Goal: Find specific page/section: Find specific page/section

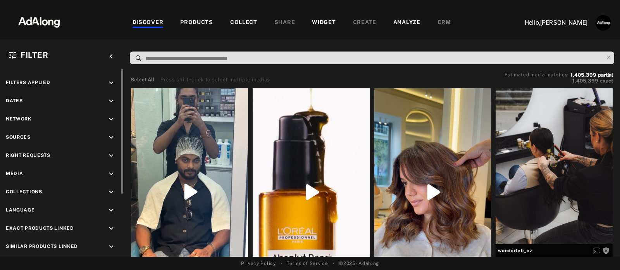
click at [111, 190] on icon "keyboard_arrow_down" at bounding box center [111, 192] width 9 height 9
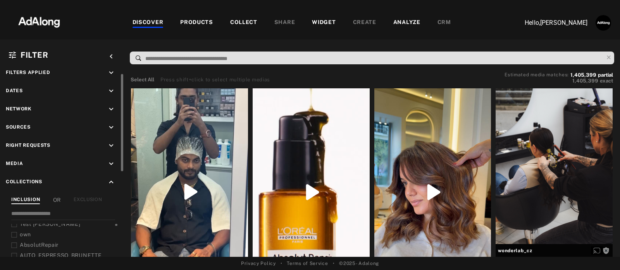
scroll to position [4, 0]
click at [252, 21] on div "COLLECT" at bounding box center [243, 22] width 27 height 9
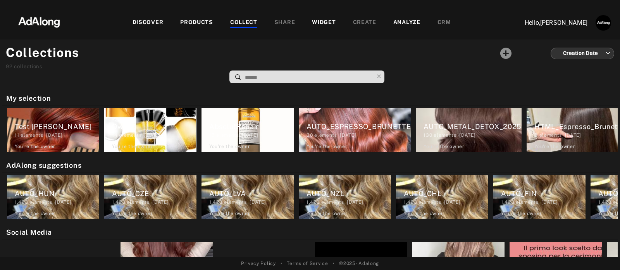
click at [147, 23] on div "DISCOVER" at bounding box center [147, 22] width 31 height 9
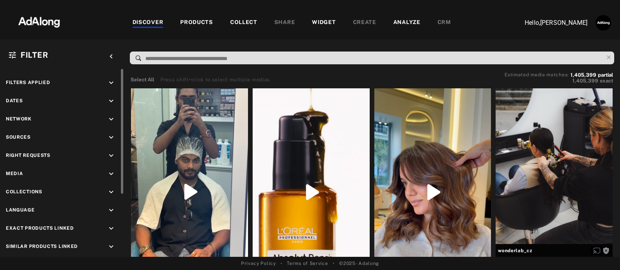
click at [117, 190] on div "keyboard_arrow_down" at bounding box center [112, 193] width 11 height 10
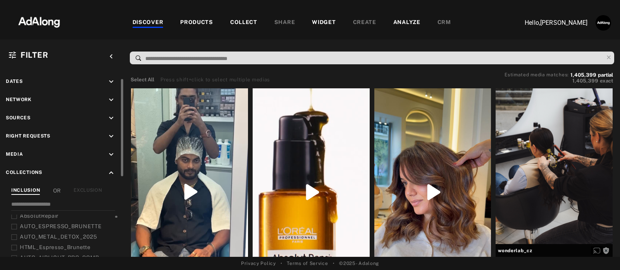
scroll to position [24, 0]
click at [44, 233] on span "AUTO_METAL_DETOX_2025" at bounding box center [58, 236] width 77 height 6
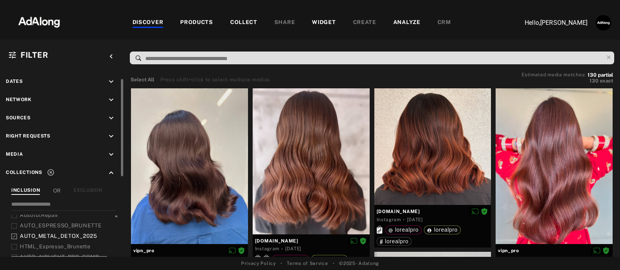
click at [44, 233] on span "AUTO_METAL_DETOX_2025" at bounding box center [58, 236] width 77 height 6
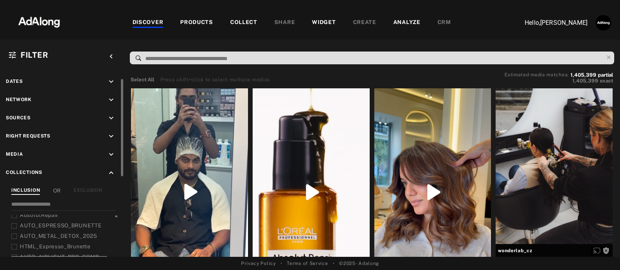
click at [44, 233] on span "AUTO_METAL_DETOX_2025" at bounding box center [58, 236] width 77 height 6
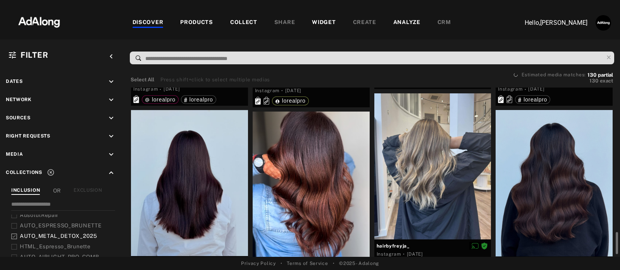
scroll to position [437, 0]
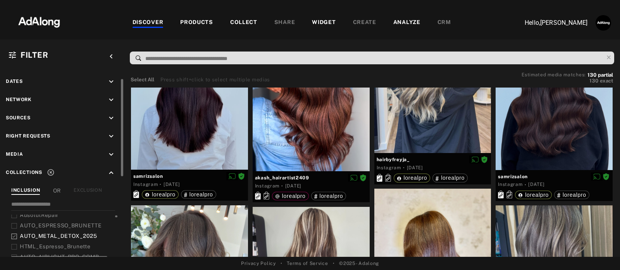
click at [52, 233] on span "AUTO_METAL_DETOX_2025" at bounding box center [58, 236] width 77 height 6
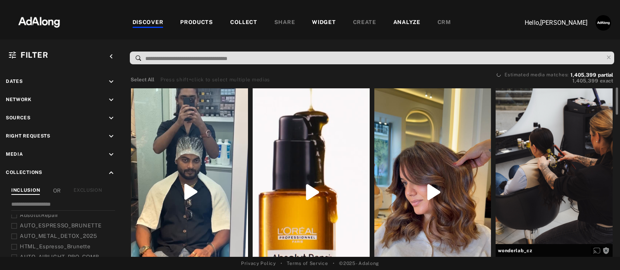
click at [257, 21] on div "COLLECT" at bounding box center [244, 22] width 44 height 9
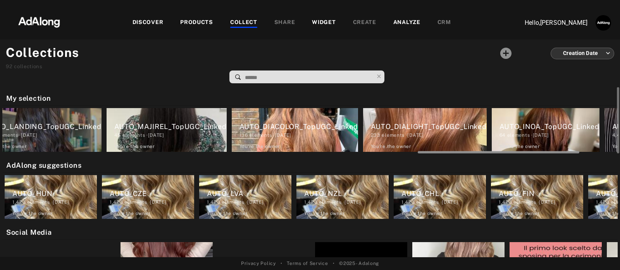
scroll to position [0, 1519]
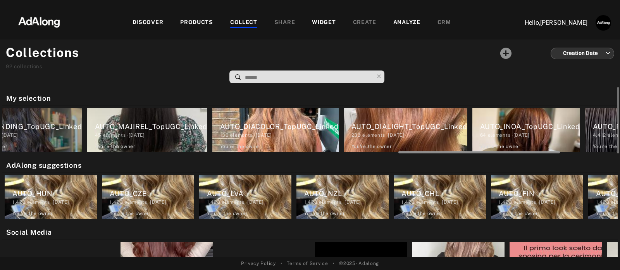
drag, startPoint x: 142, startPoint y: 151, endPoint x: 542, endPoint y: 165, distance: 399.6
click at [542, 165] on div "My selection Test [PERSON_NAME] 11 elements · [DATE] You're the owner delete Ow…" at bounding box center [310, 172] width 620 height 170
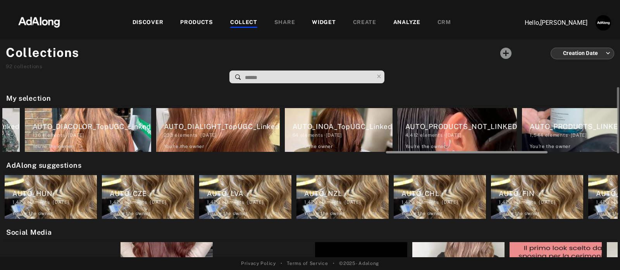
scroll to position [0, 1725]
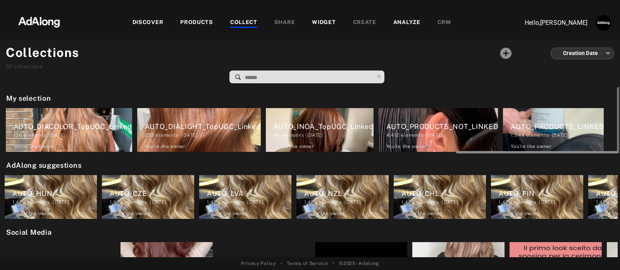
drag, startPoint x: 497, startPoint y: 152, endPoint x: 565, endPoint y: 151, distance: 68.2
click at [565, 151] on div at bounding box center [537, 152] width 162 height 2
click at [148, 23] on div "DISCOVER" at bounding box center [147, 22] width 31 height 9
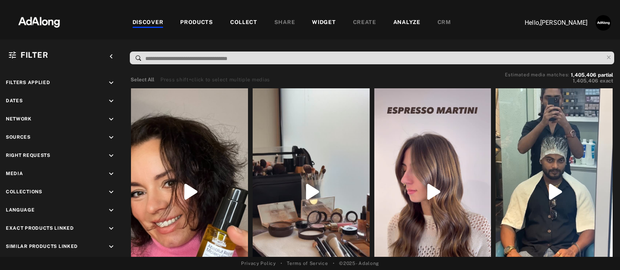
click at [246, 18] on div "COLLECT" at bounding box center [243, 22] width 27 height 9
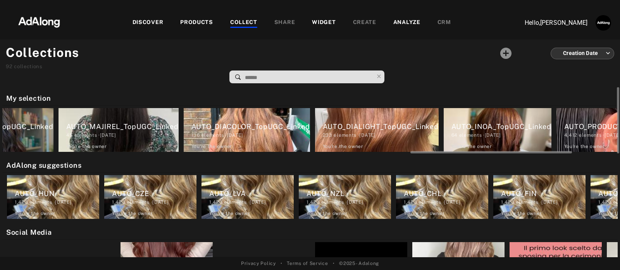
scroll to position [0, 1548]
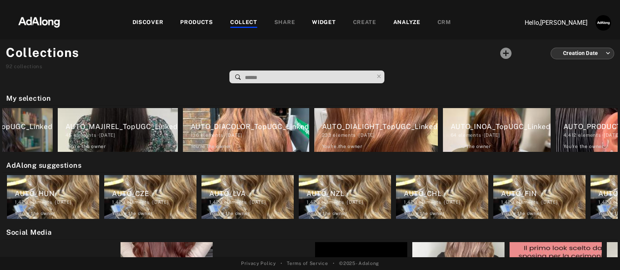
click at [159, 22] on div "DISCOVER" at bounding box center [147, 22] width 31 height 9
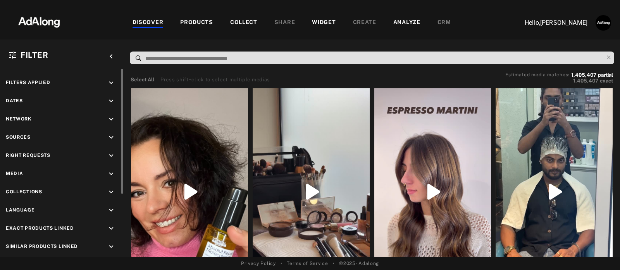
click at [112, 191] on icon "keyboard_arrow_down" at bounding box center [111, 192] width 9 height 9
click at [62, 222] on input at bounding box center [63, 225] width 104 height 10
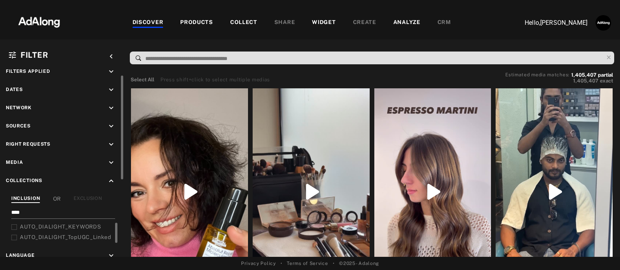
scroll to position [12, 0]
type input "****"
click at [74, 234] on span "AUTO_DIALIGHT_TopUGC_Linked" at bounding box center [65, 237] width 91 height 6
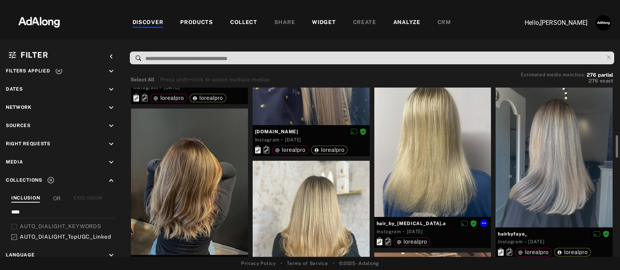
scroll to position [352, 0]
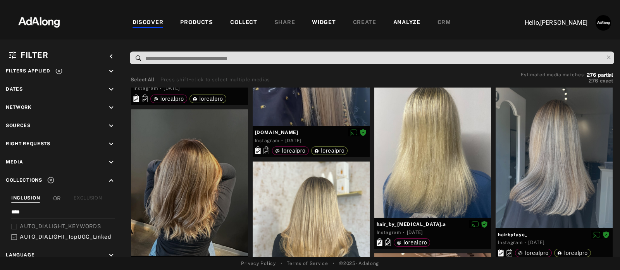
click at [232, 22] on div "COLLECT" at bounding box center [243, 22] width 27 height 9
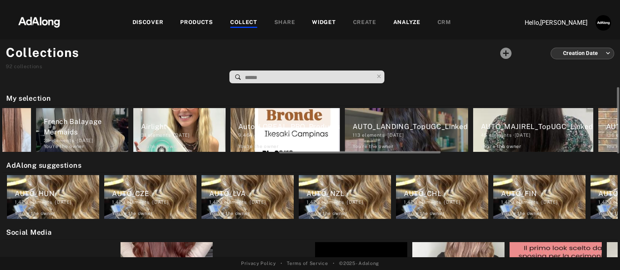
scroll to position [0, 1115]
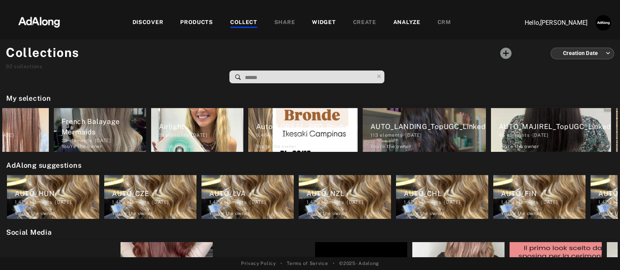
click at [146, 24] on div "DISCOVER" at bounding box center [147, 22] width 31 height 9
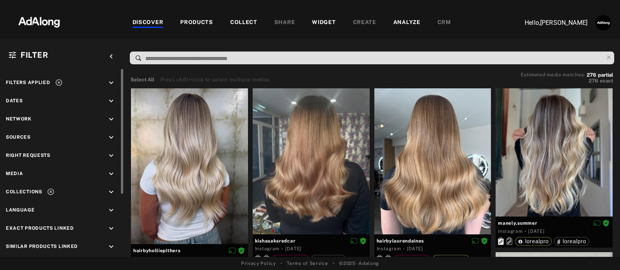
click at [112, 190] on icon "keyboard_arrow_down" at bounding box center [111, 192] width 9 height 9
click at [14, 246] on icon at bounding box center [14, 249] width 6 height 6
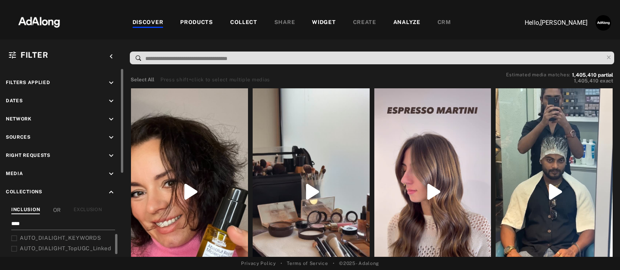
click at [45, 223] on input "****" at bounding box center [63, 225] width 104 height 10
type input "*"
type input "*********"
click at [44, 247] on span "Auto_LOREAL_PRO_Products" at bounding box center [60, 248] width 81 height 6
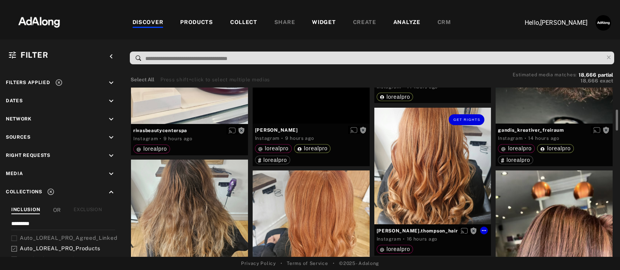
scroll to position [173, 0]
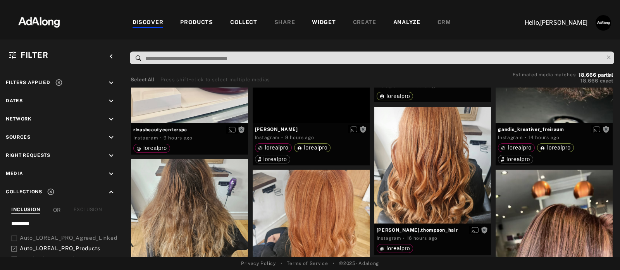
click at [246, 22] on div "COLLECT" at bounding box center [243, 22] width 27 height 9
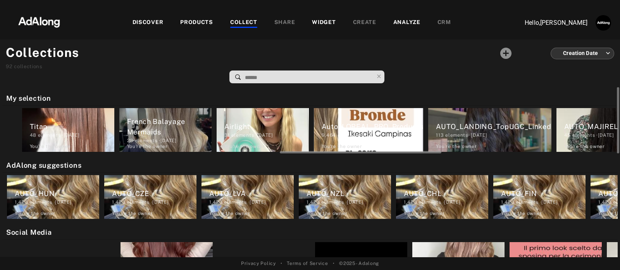
scroll to position [0, 1050]
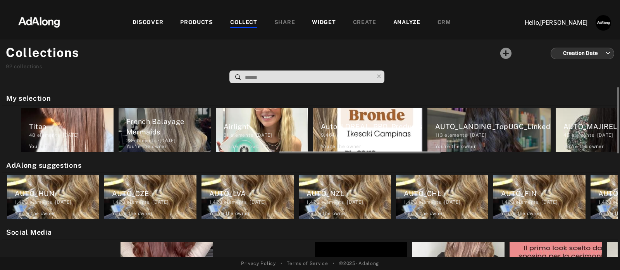
click at [349, 121] on div "Auto_LOREAL_PRO_Products" at bounding box center [372, 126] width 102 height 10
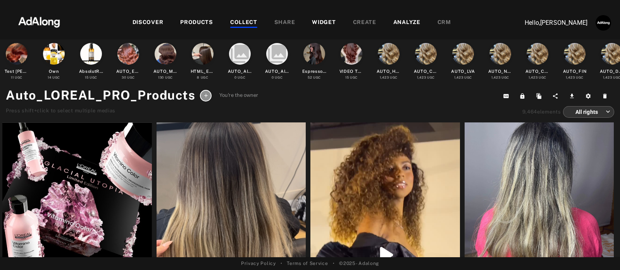
click at [371, 108] on div "Auto_LOREAL_PRO_Products You're the owner Press shift+click to select multiple …" at bounding box center [310, 102] width 608 height 32
click at [157, 21] on div "DISCOVER" at bounding box center [147, 22] width 31 height 9
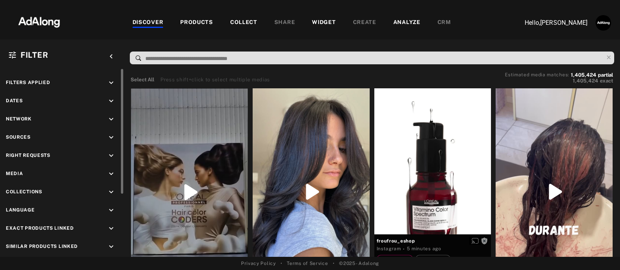
click at [111, 189] on icon "keyboard_arrow_down" at bounding box center [111, 192] width 9 height 9
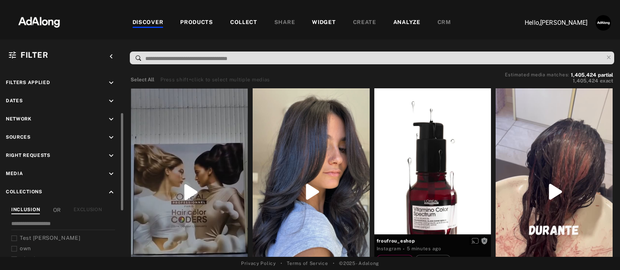
scroll to position [29, 0]
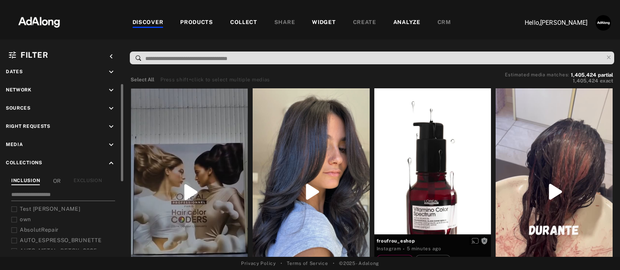
click at [58, 191] on input at bounding box center [63, 196] width 104 height 10
type input "***"
click at [15, 238] on icon at bounding box center [14, 241] width 6 height 6
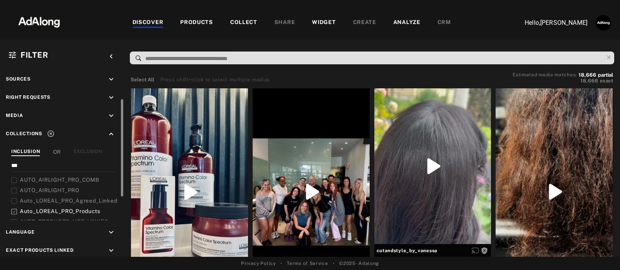
scroll to position [173, 0]
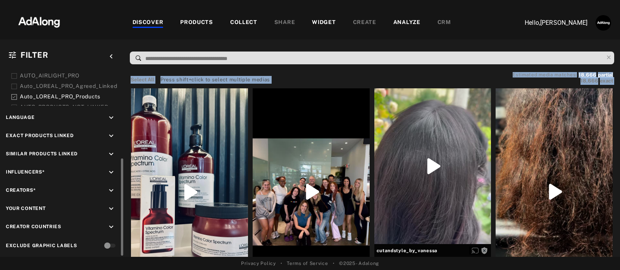
drag, startPoint x: 119, startPoint y: 167, endPoint x: 124, endPoint y: 177, distance: 10.9
click at [124, 177] on div "Filters applied keyboard_arrow_down Dates keyboard_arrow_down Network keyboard_…" at bounding box center [310, 163] width 620 height 188
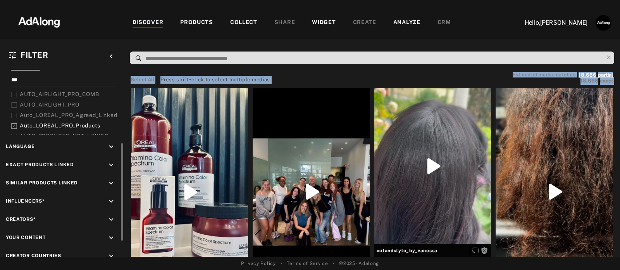
scroll to position [115, 0]
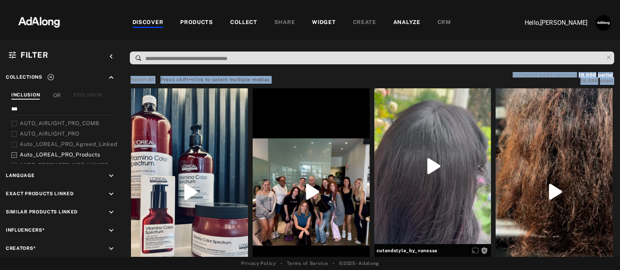
click at [452, 75] on div "Select All Press shift+click to select multiple medias Estimated media matches:…" at bounding box center [372, 79] width 482 height 12
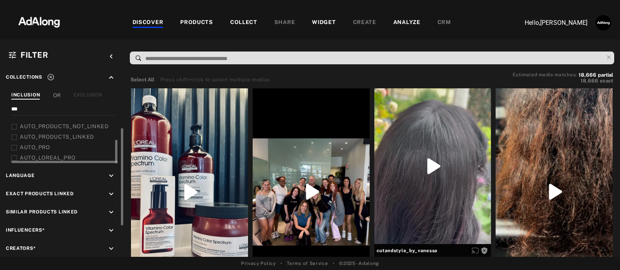
scroll to position [86, 0]
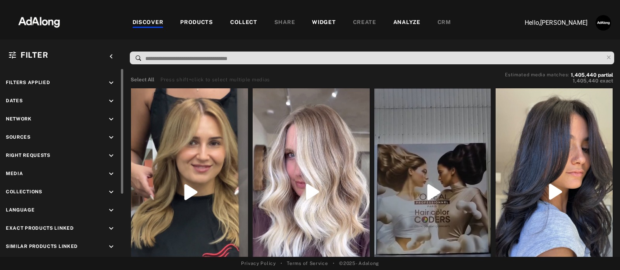
click at [113, 188] on icon "keyboard_arrow_down" at bounding box center [111, 192] width 9 height 9
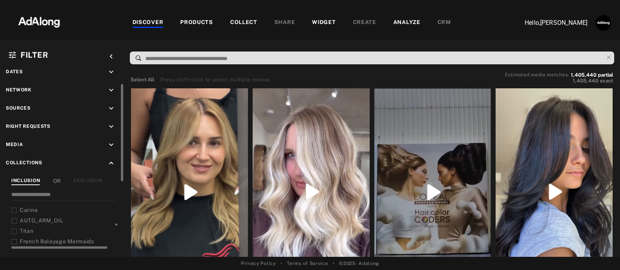
scroll to position [523, 0]
click at [44, 191] on input at bounding box center [63, 196] width 104 height 10
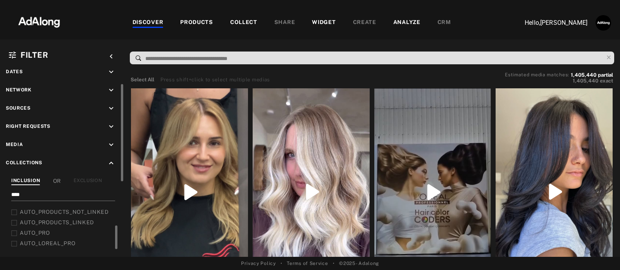
scroll to position [0, 0]
type input "****"
click at [80, 205] on div "Auto_LOREAL_PRO_Products" at bounding box center [69, 209] width 98 height 8
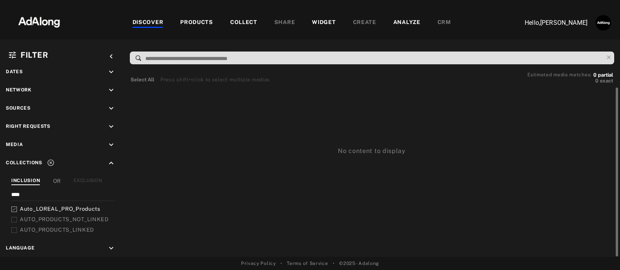
click at [149, 192] on div "No content to display" at bounding box center [374, 172] width 490 height 169
